Goal: Task Accomplishment & Management: Use online tool/utility

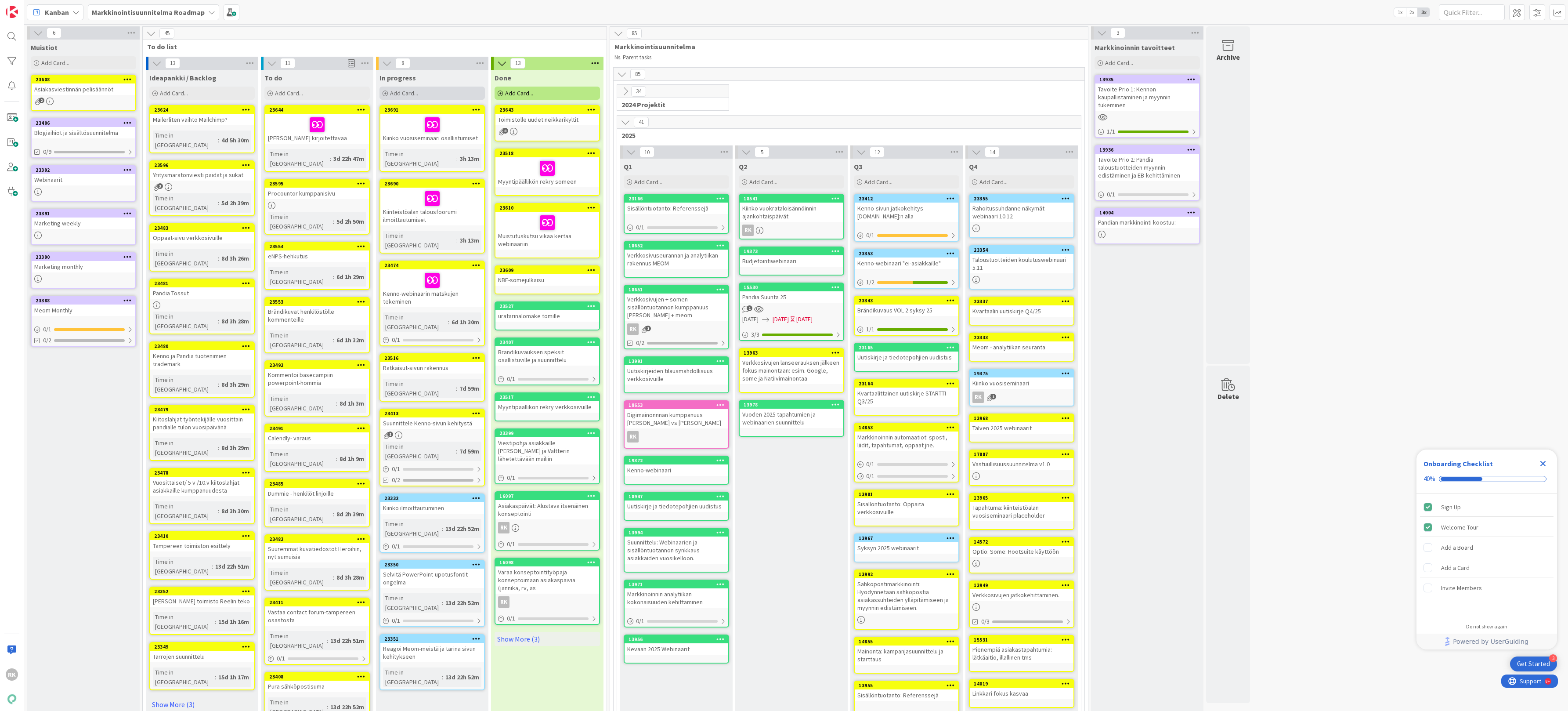
click at [396, 97] on span "Add Card..." at bounding box center [404, 93] width 28 height 8
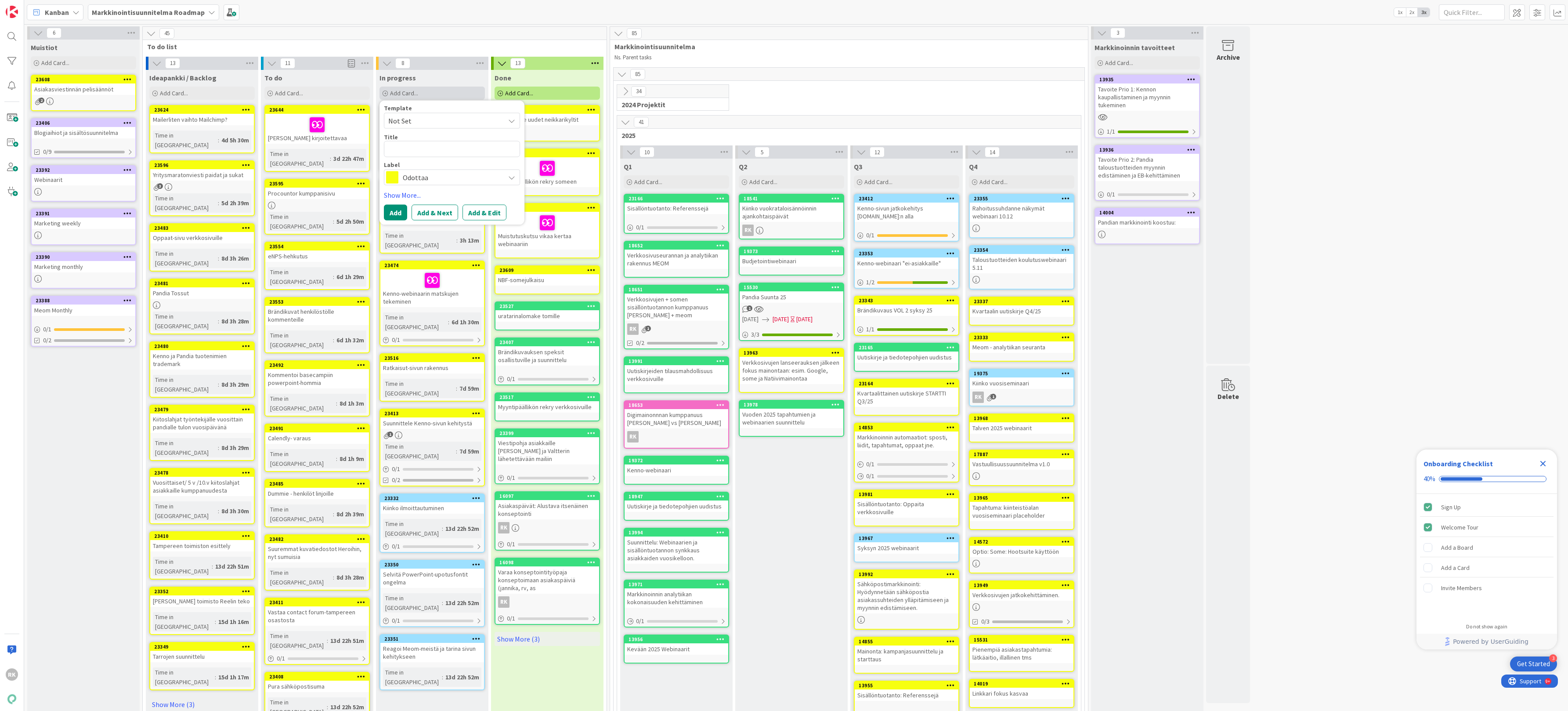
type textarea "x"
type textarea "W"
type textarea "x"
type textarea "We"
type textarea "x"
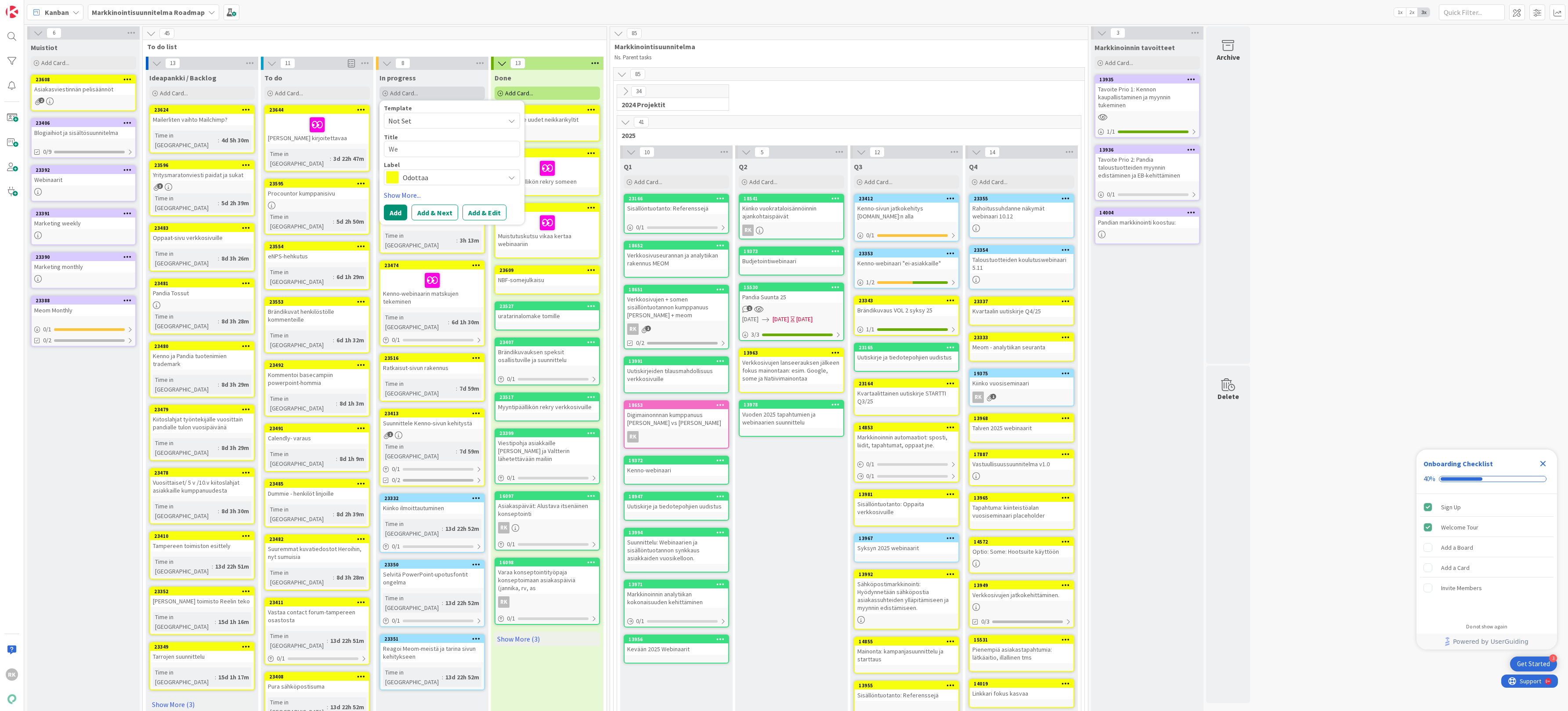
type textarea "Web"
type textarea "x"
type textarea "Webi"
type textarea "x"
type textarea "Webina"
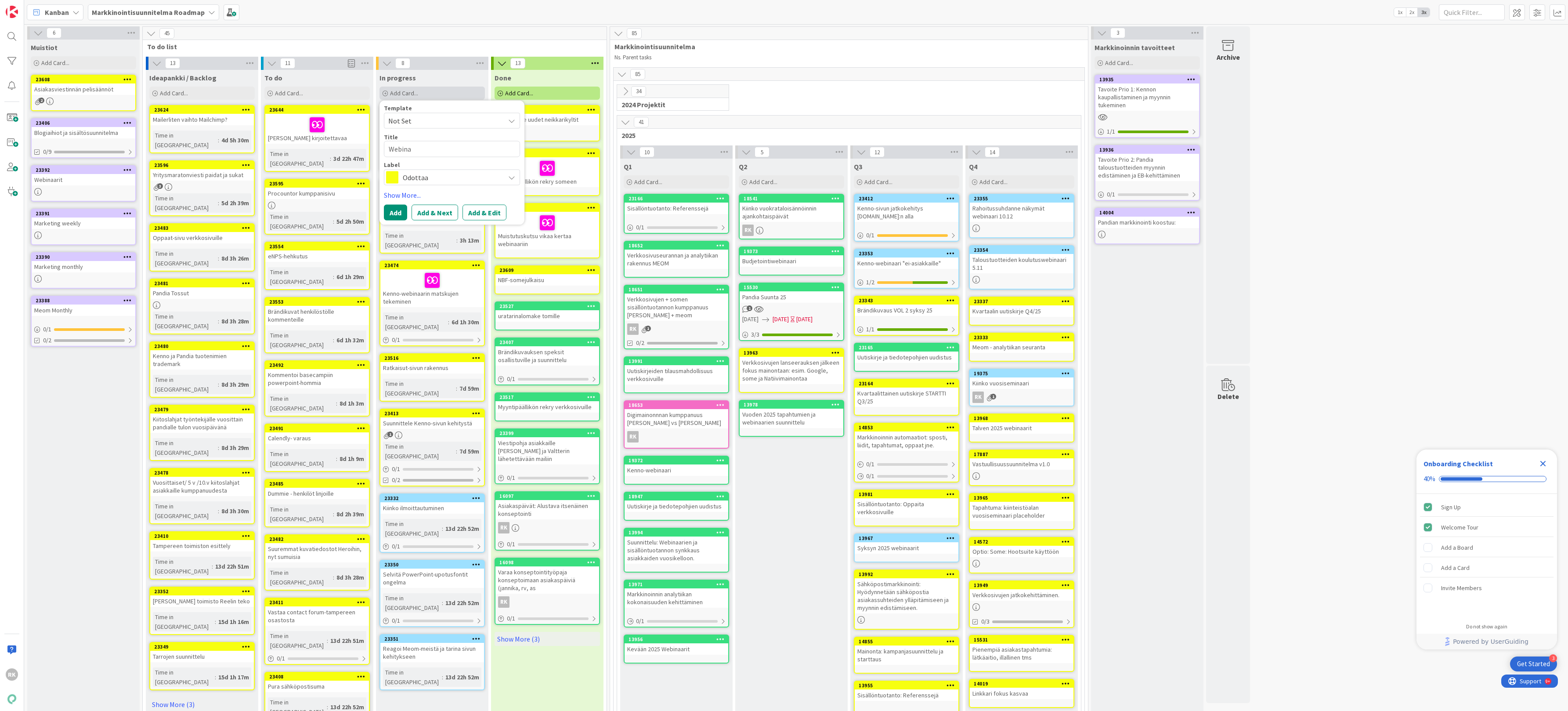
type textarea "x"
type textarea "Webinaa"
type textarea "x"
type textarea "Webinaar"
type textarea "x"
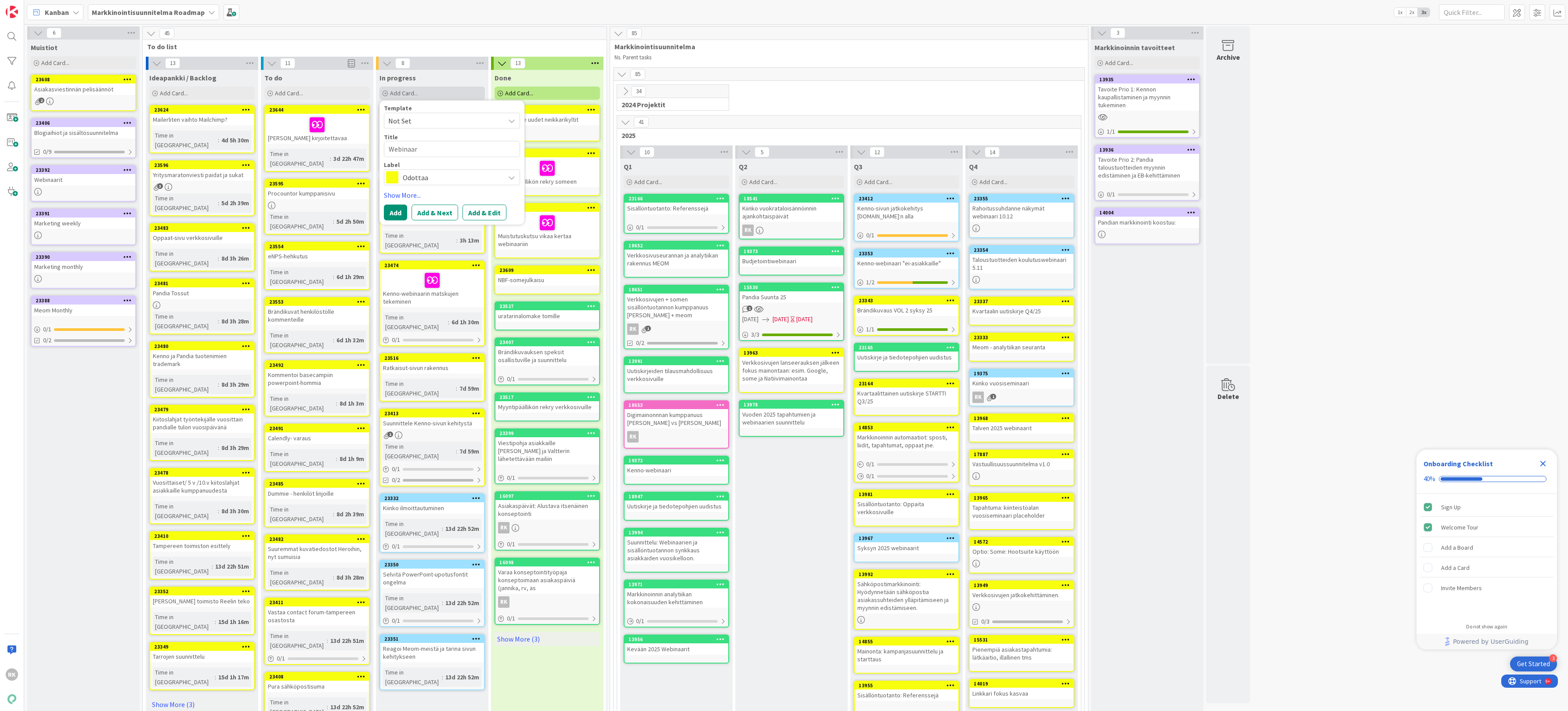
type textarea "Webinaari"
type textarea "x"
type textarea "Webinaarin"
type textarea "x"
type textarea "Webinaarin"
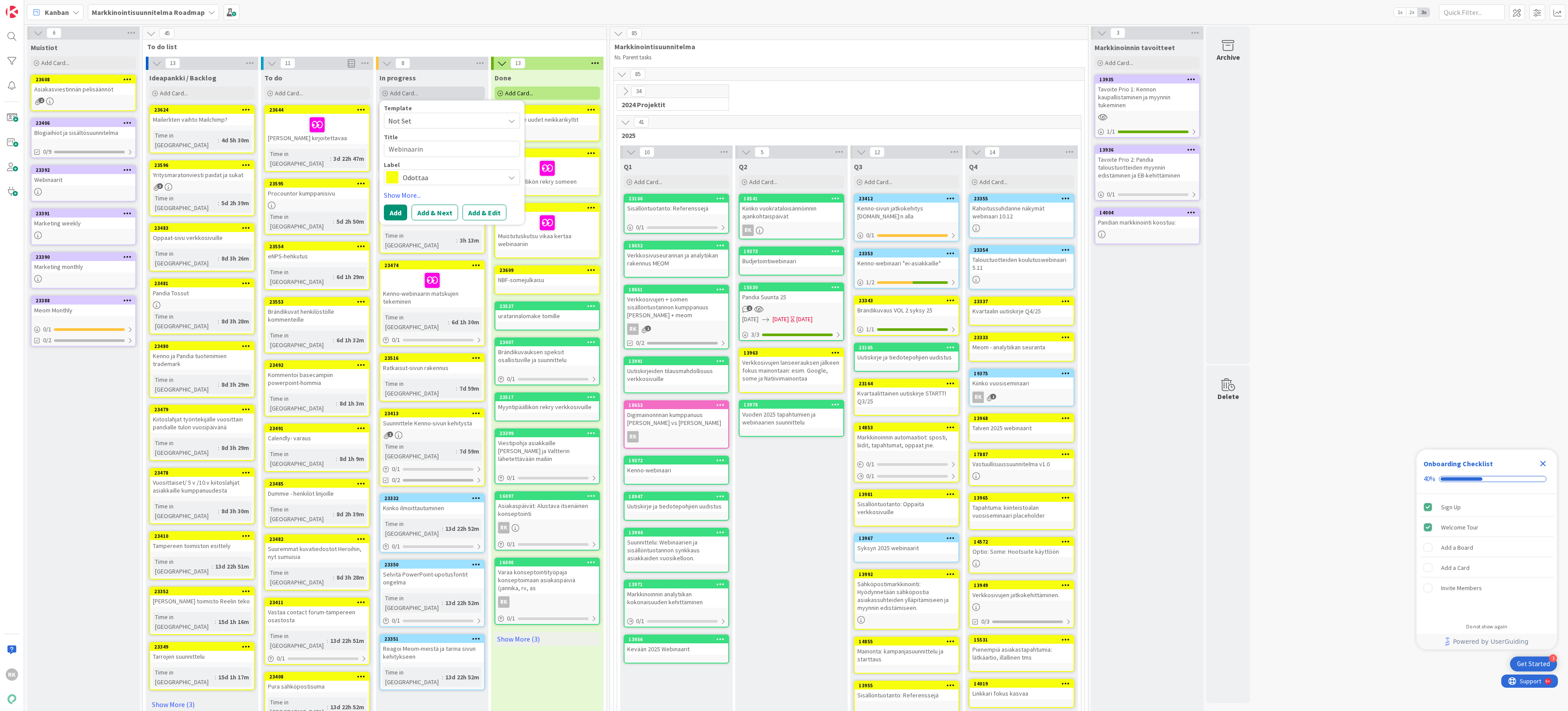
type textarea "x"
type textarea "Webinaarin e"
type textarea "x"
type textarea "Webinaarin es"
type textarea "x"
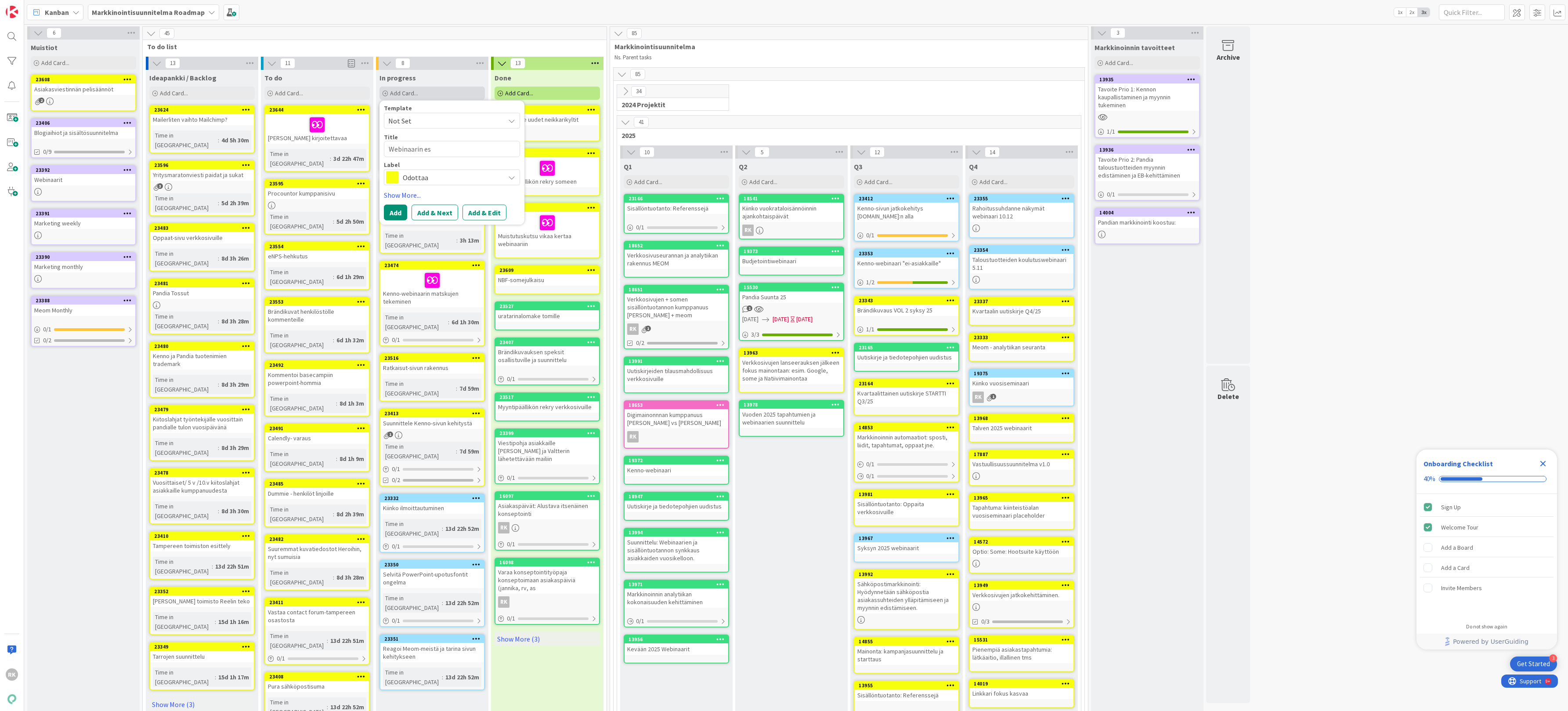
type textarea "Webinaarin esi"
type textarea "x"
type textarea "Webinaarin esit"
type textarea "x"
type textarea "Webinaarin esity"
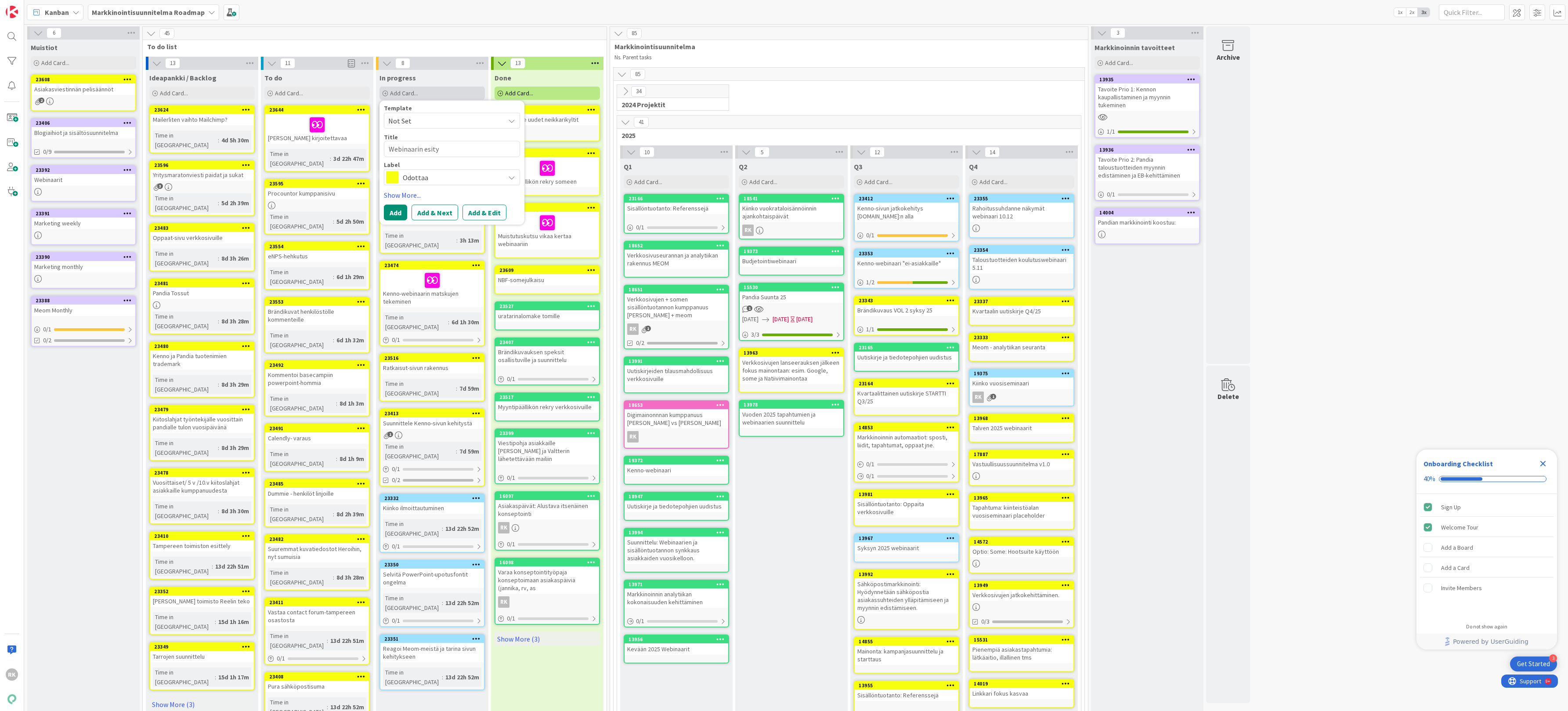
type textarea "x"
type textarea "Webinaarin esitys"
type textarea "x"
type textarea "Webinaarin esity"
type textarea "x"
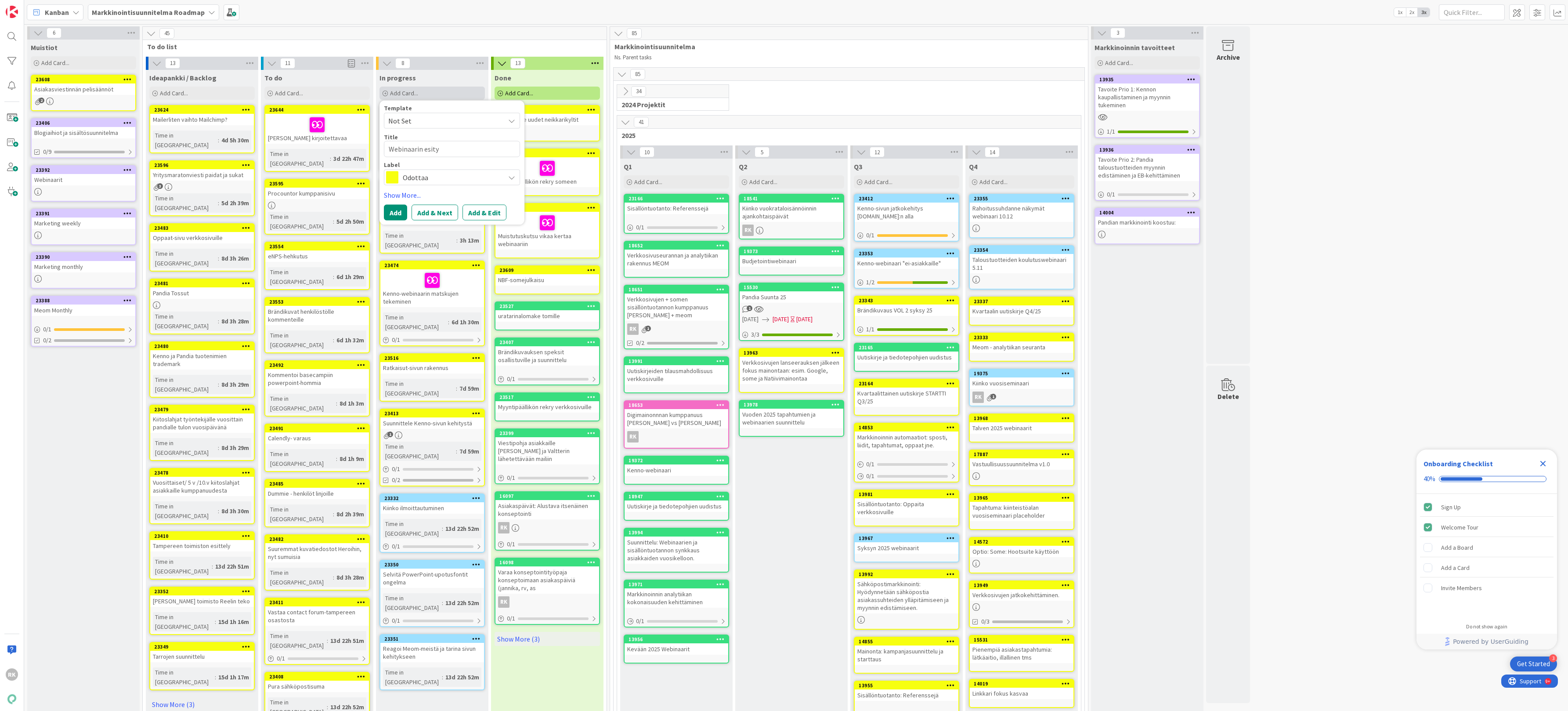
type textarea "Webinaarin esit"
type textarea "x"
type textarea "Webinaarin esi"
type textarea "x"
type textarea "Webinaarin es"
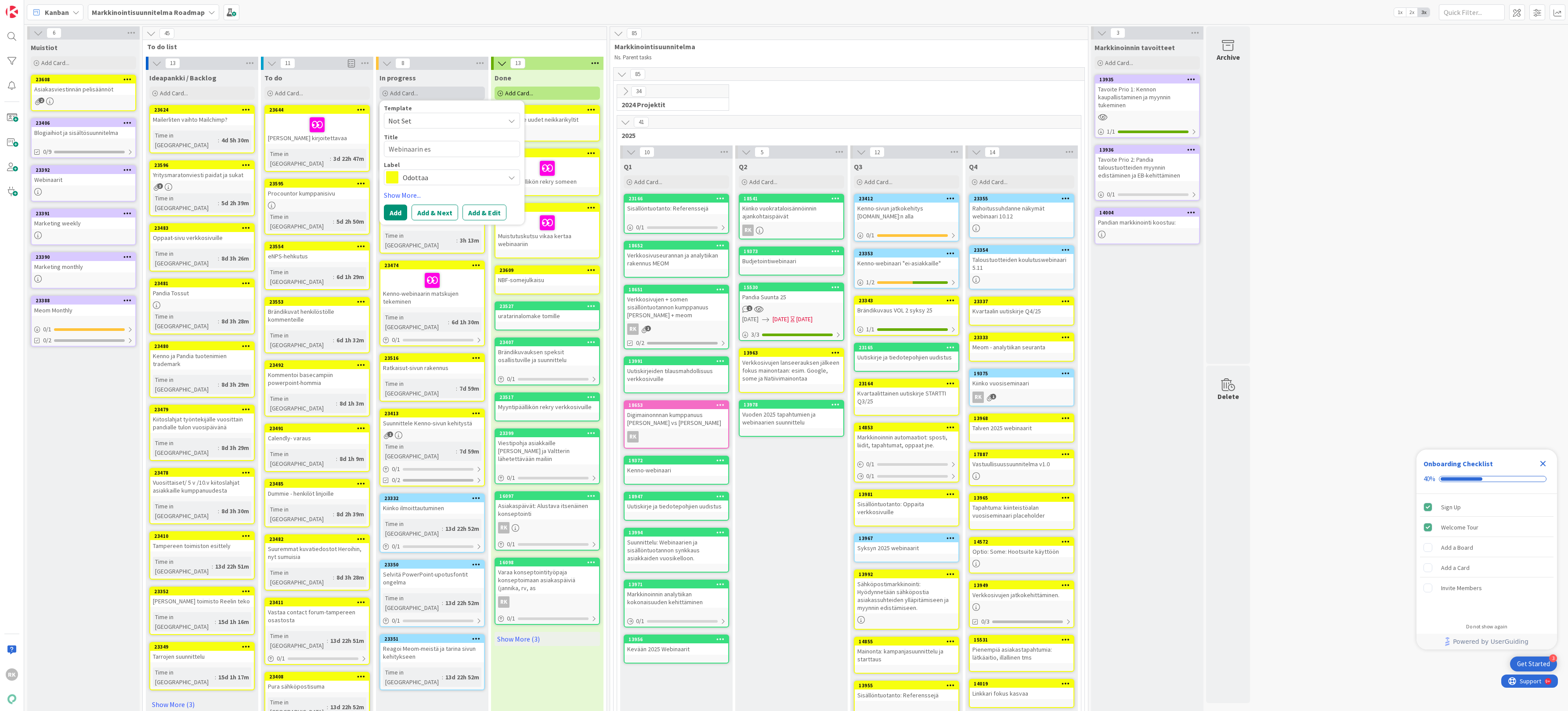
type textarea "x"
type textarea "Webinaarin e"
type textarea "x"
type textarea "Webinaarin"
type textarea "x"
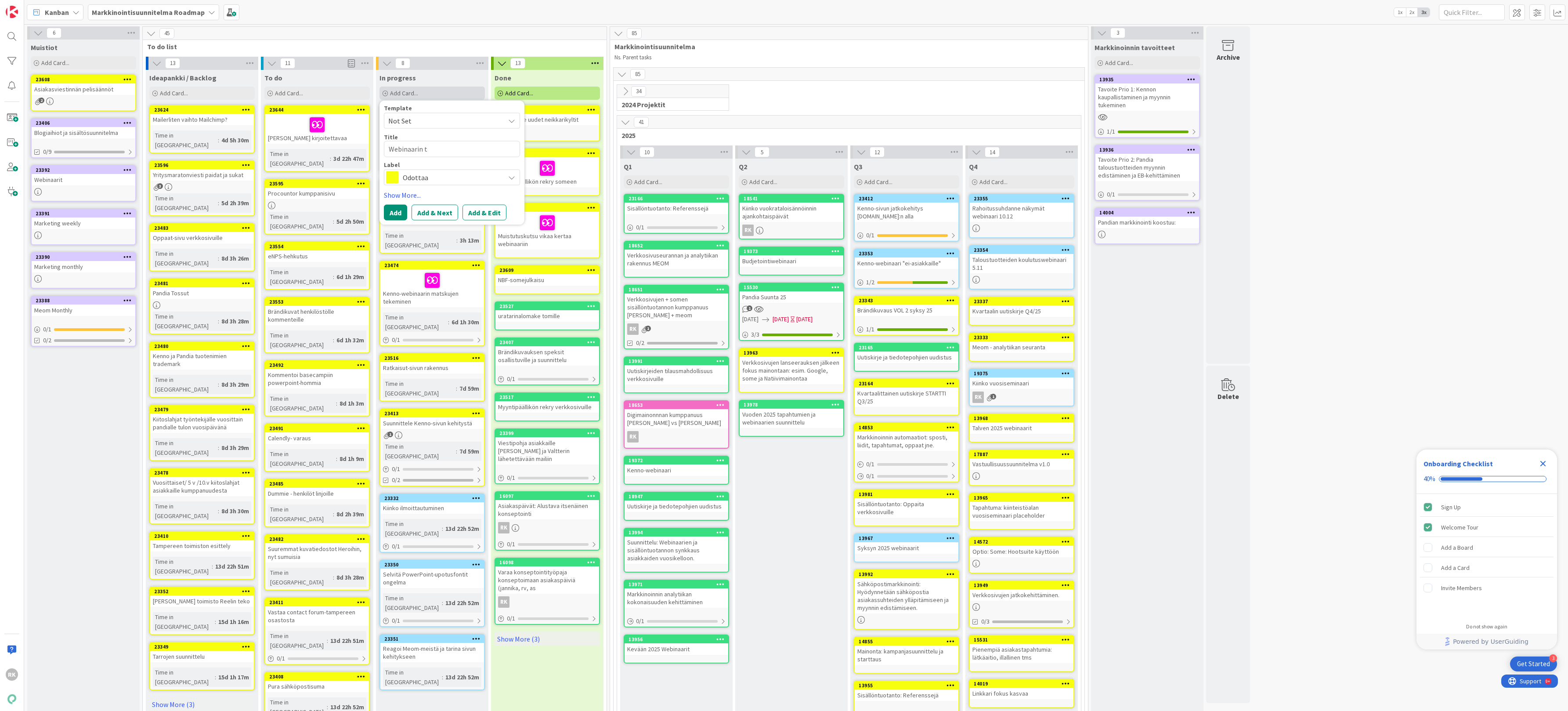
type textarea "Webinaarin te"
type textarea "x"
type textarea "Webinaarin team"
type textarea "x"
type textarea "Webinaarin teams"
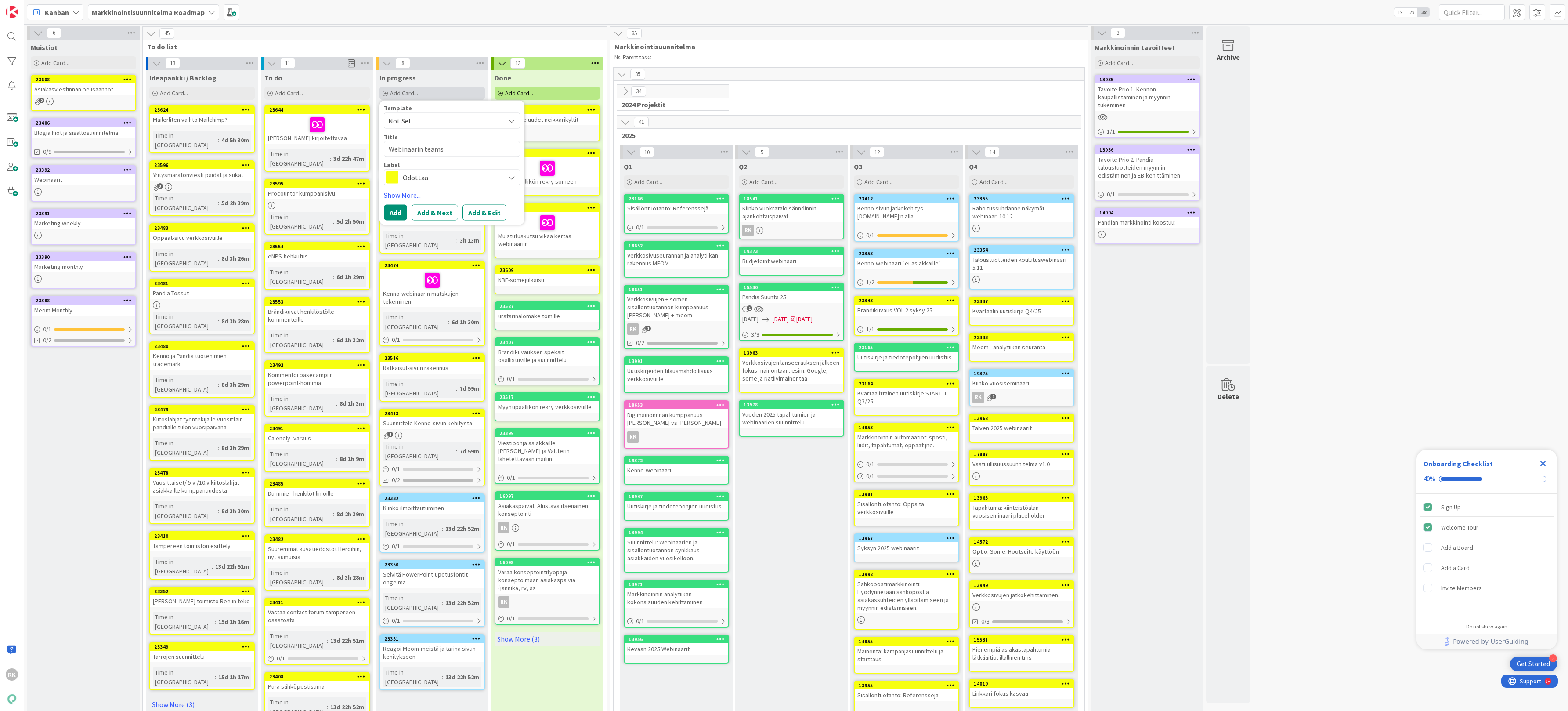
type textarea "x"
type textarea "Webinaarin teams"
type textarea "x"
type textarea "Webinaarin teams t"
type textarea "x"
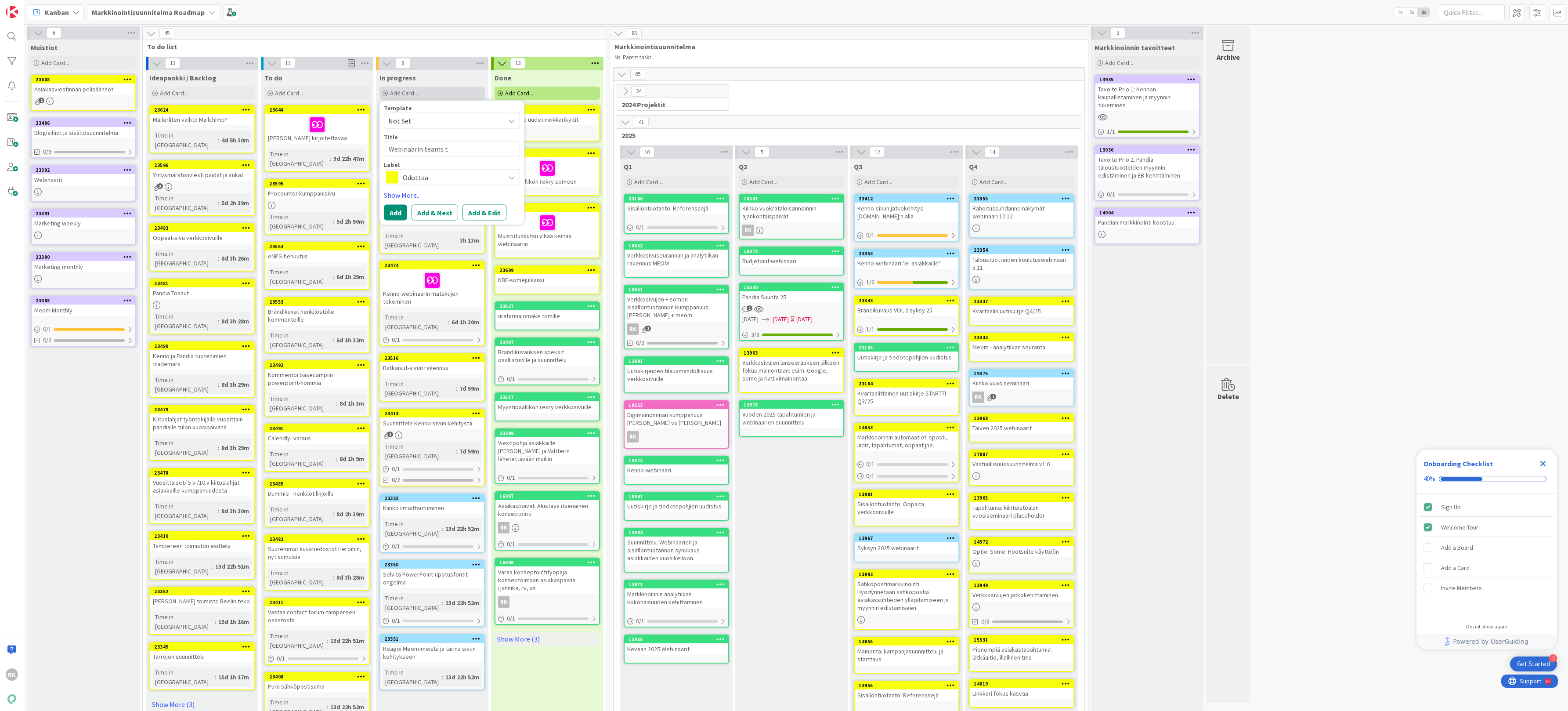
type textarea "Webinaarin teams ta"
type textarea "x"
type textarea "Webinaarin teams tau"
type textarea "x"
type textarea "Webinaarin teams taus"
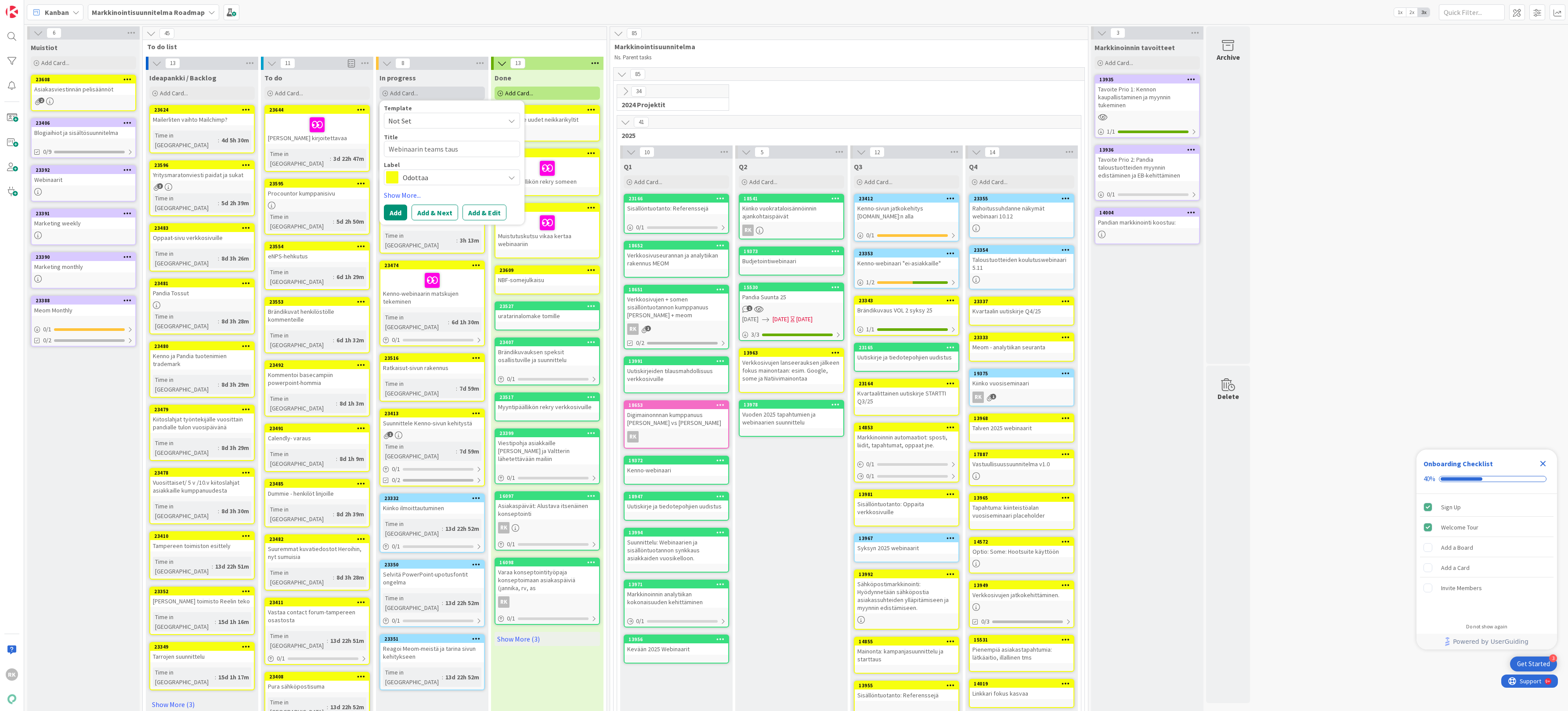
type textarea "x"
type textarea "Webinaarin teams taust"
type textarea "x"
type textarea "Webinaarin teams tausta"
